Goal: Check status: Check status

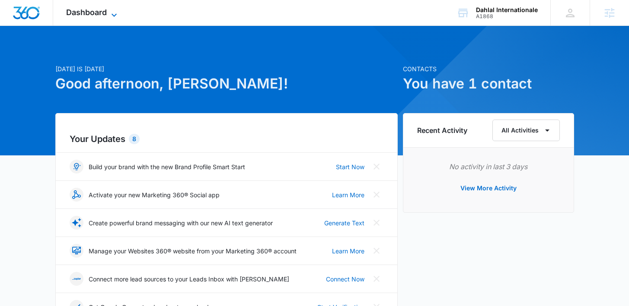
click at [119, 17] on icon at bounding box center [114, 15] width 10 height 10
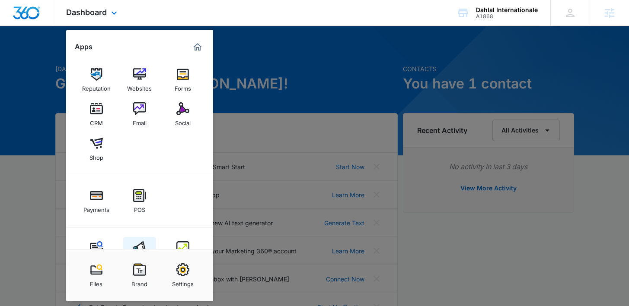
click at [145, 240] on link "Ads" at bounding box center [139, 253] width 33 height 33
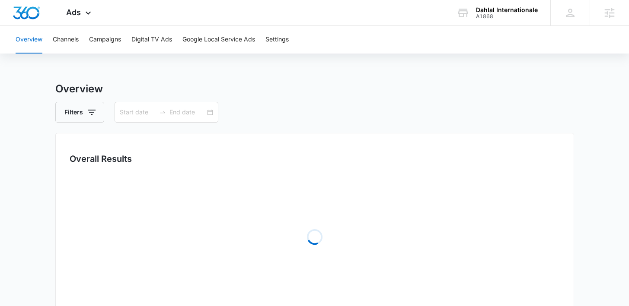
type input "[DATE]"
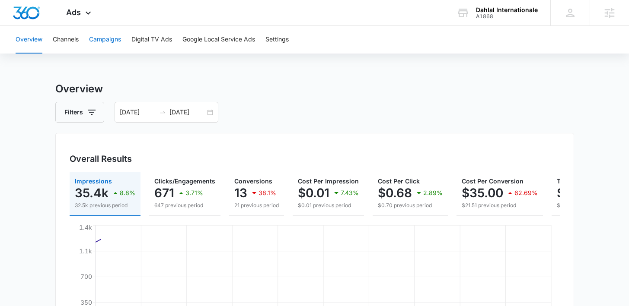
click at [118, 39] on button "Campaigns" at bounding box center [105, 40] width 32 height 28
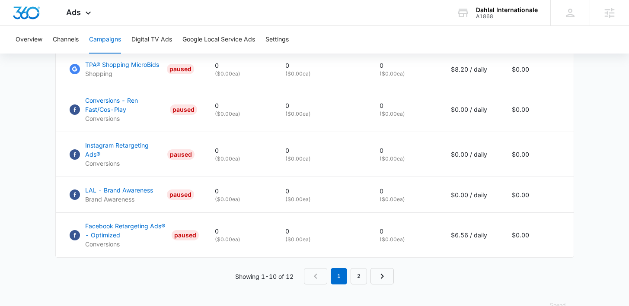
scroll to position [629, 0]
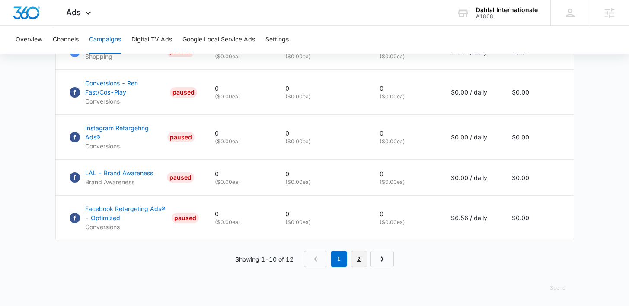
click at [356, 257] on link "2" at bounding box center [359, 259] width 16 height 16
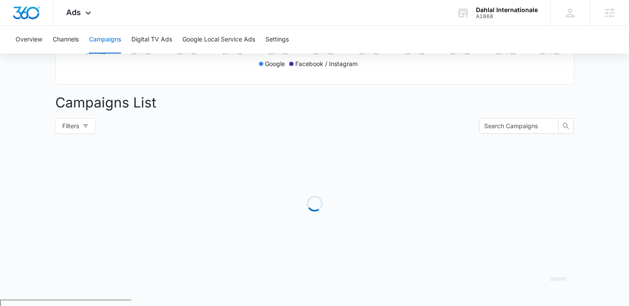
scroll to position [324, 0]
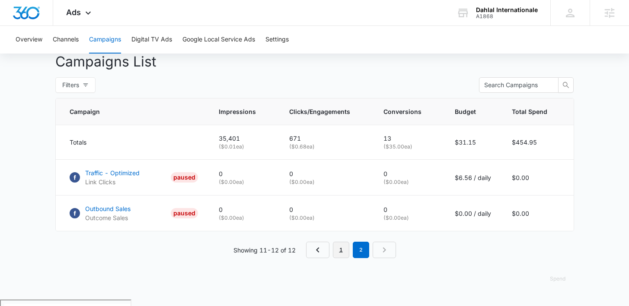
click at [343, 257] on link "1" at bounding box center [341, 250] width 16 height 16
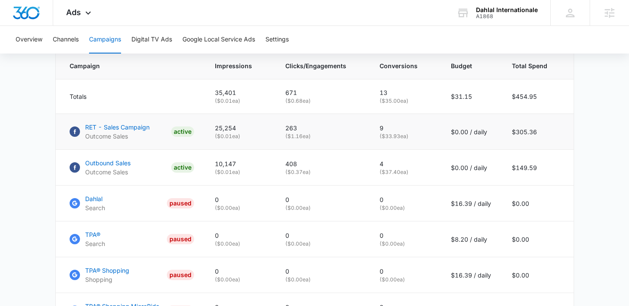
scroll to position [365, 0]
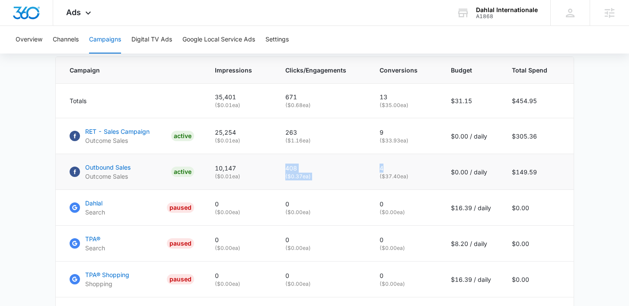
drag, startPoint x: 397, startPoint y: 176, endPoint x: 345, endPoint y: 169, distance: 52.0
click at [345, 169] on tr "Outbound Sales Outcome Sales ACTIVE 10,147 ( $0.01 ea) 408 ( $0.37 ea) 4 ( $37.…" at bounding box center [315, 172] width 518 height 36
click at [364, 186] on td "408 ( $0.37 ea)" at bounding box center [322, 172] width 94 height 36
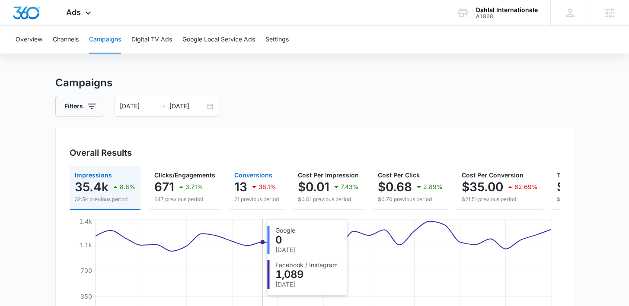
scroll to position [0, 0]
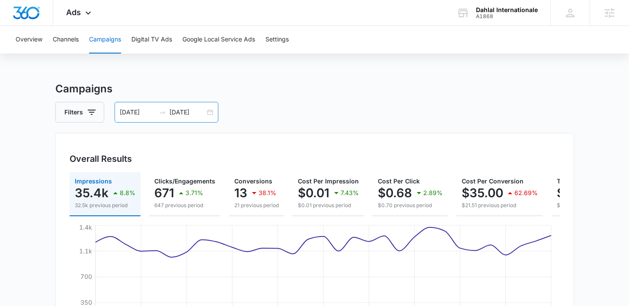
click at [211, 112] on div "[DATE] [DATE]" at bounding box center [167, 112] width 104 height 21
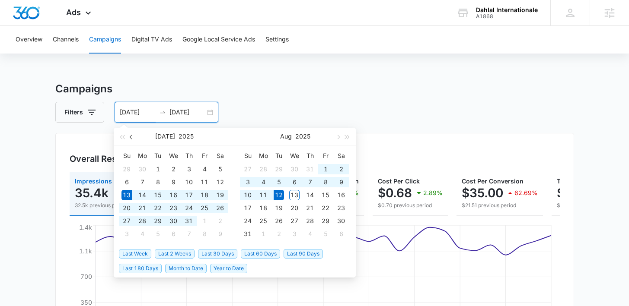
click at [131, 135] on button "button" at bounding box center [132, 136] width 10 height 17
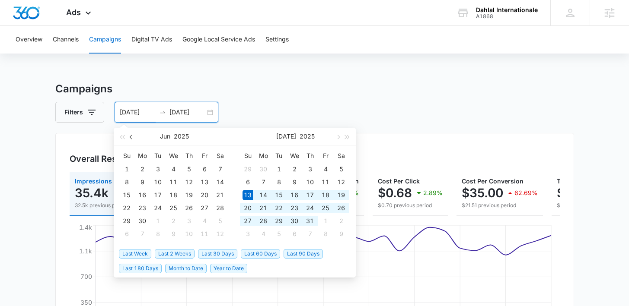
click at [130, 137] on span "button" at bounding box center [132, 137] width 4 height 4
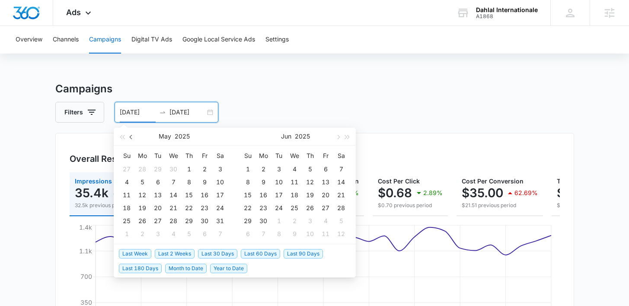
click at [130, 137] on span "button" at bounding box center [132, 137] width 4 height 4
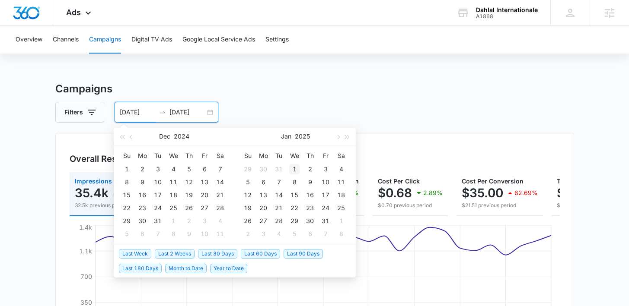
type input "[DATE]"
click at [297, 168] on div "1" at bounding box center [294, 169] width 10 height 10
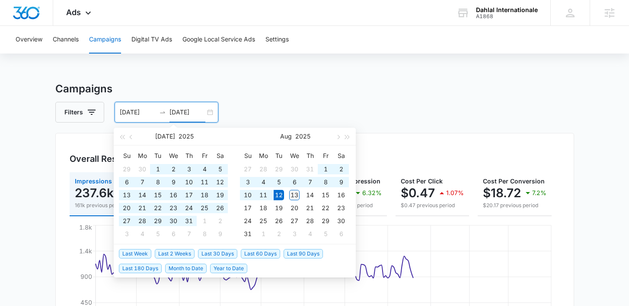
type input "[DATE]"
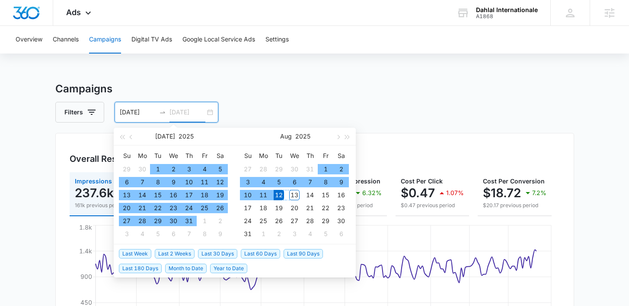
click at [295, 197] on div "13" at bounding box center [294, 195] width 10 height 10
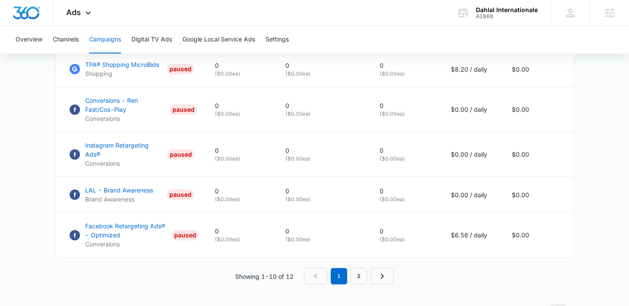
scroll to position [629, 0]
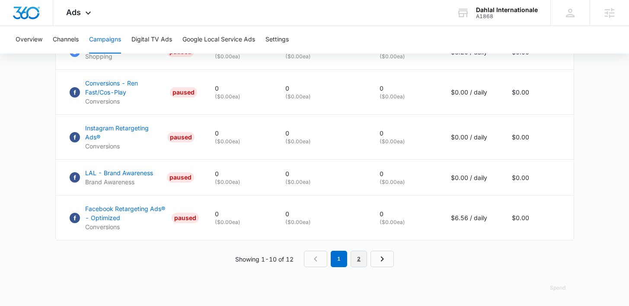
click at [360, 263] on link "2" at bounding box center [359, 259] width 16 height 16
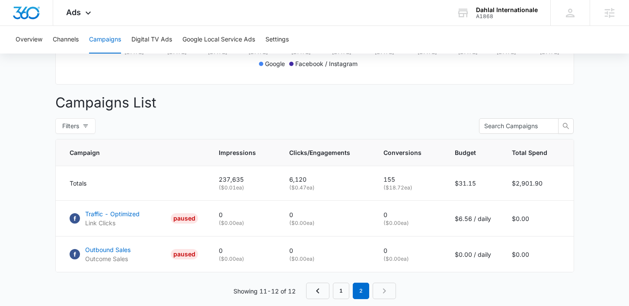
scroll to position [324, 0]
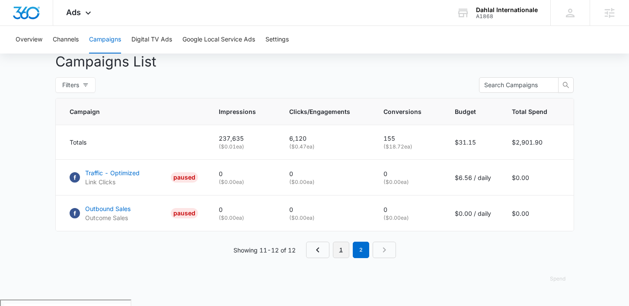
click at [342, 255] on link "1" at bounding box center [341, 250] width 16 height 16
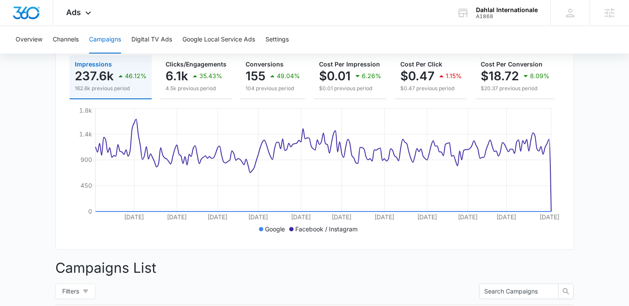
scroll to position [113, 0]
